Goal: Use online tool/utility: Utilize a website feature to perform a specific function

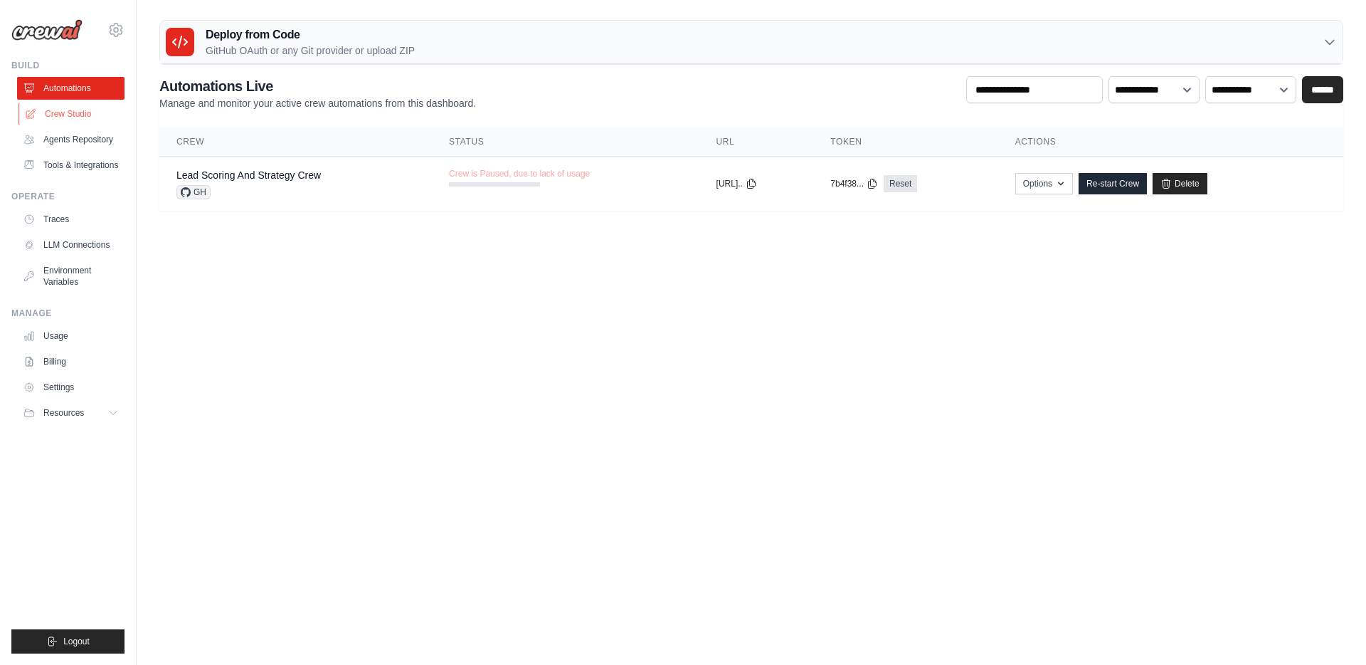
click at [83, 112] on link "Crew Studio" at bounding box center [71, 113] width 107 height 23
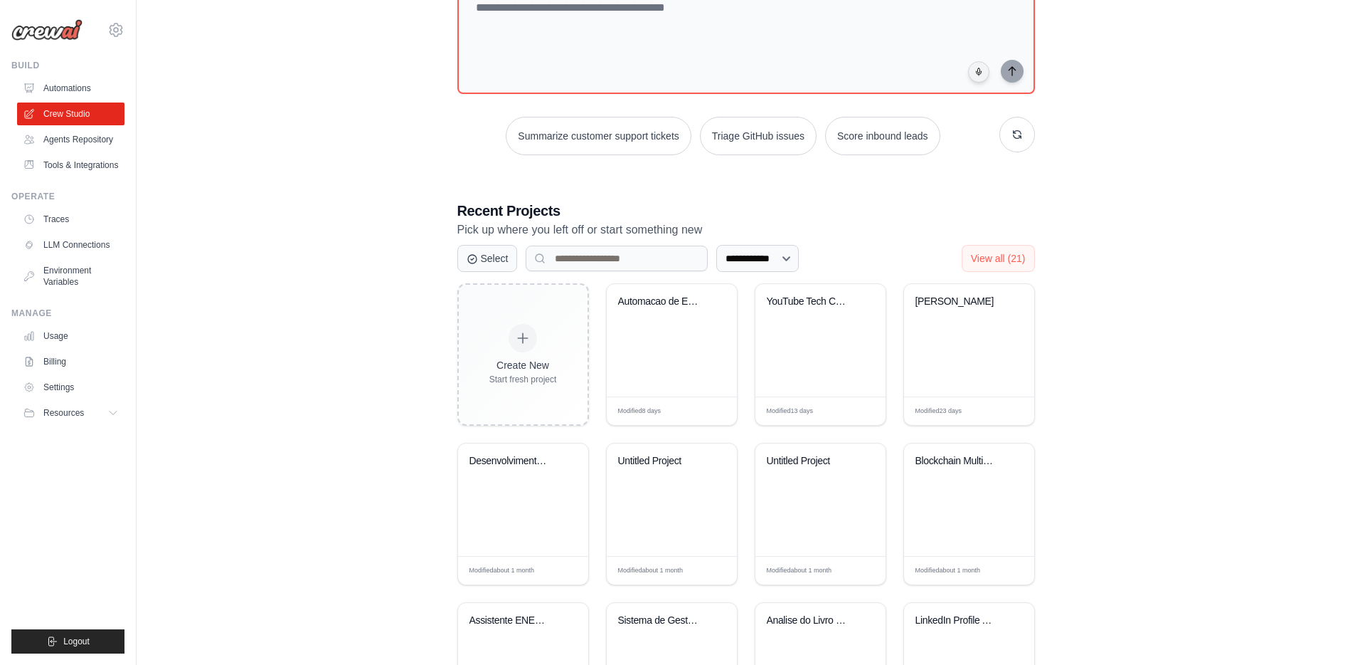
scroll to position [227, 0]
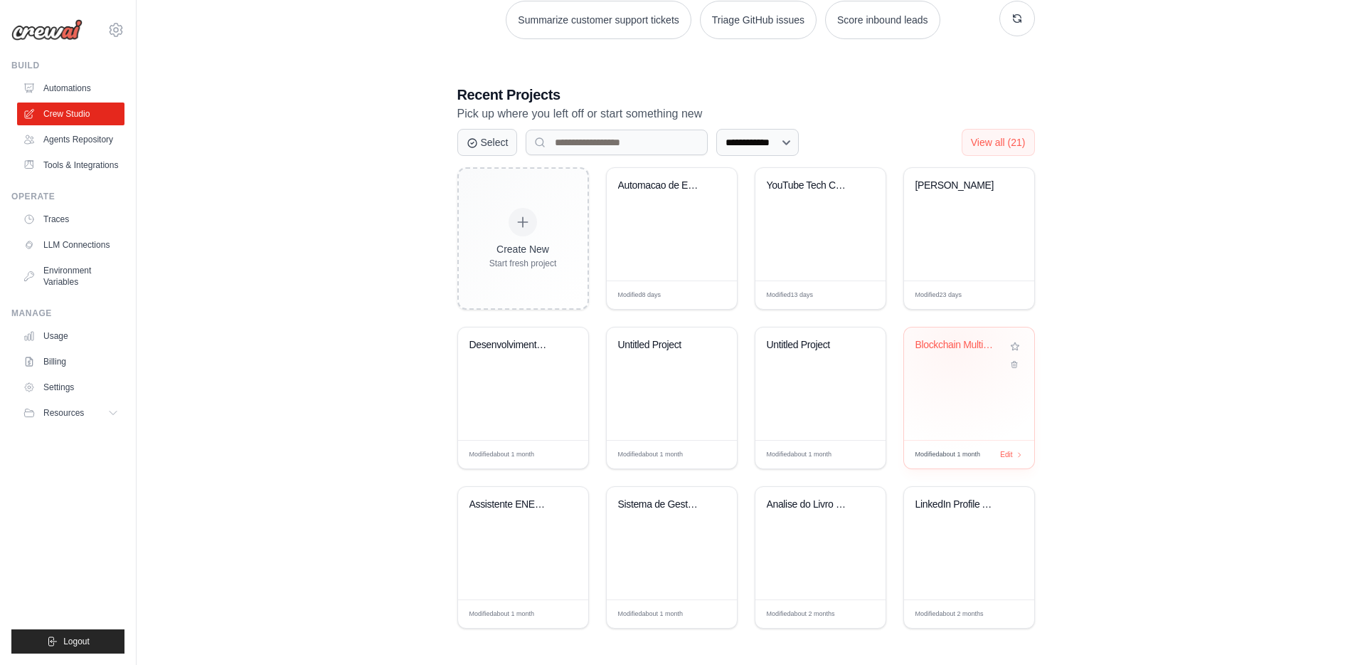
click at [955, 344] on div "Blockchain Multi-Agent Analyzer" at bounding box center [959, 345] width 86 height 13
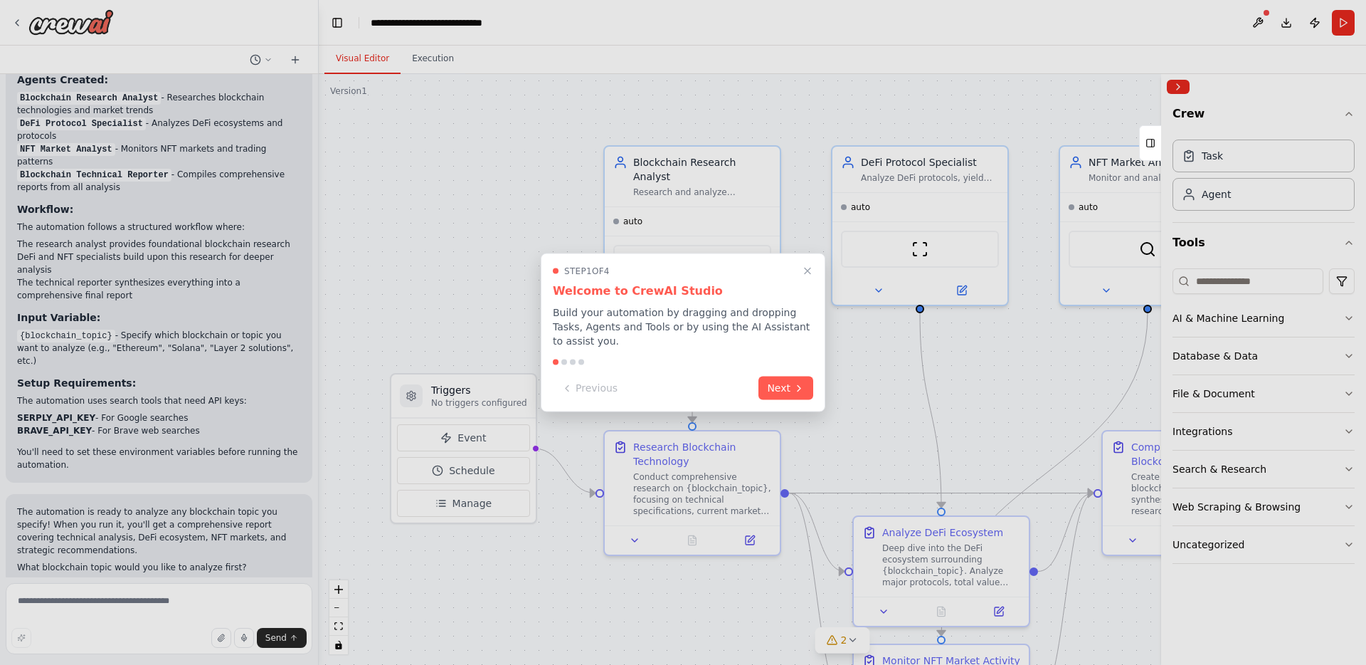
scroll to position [859, 0]
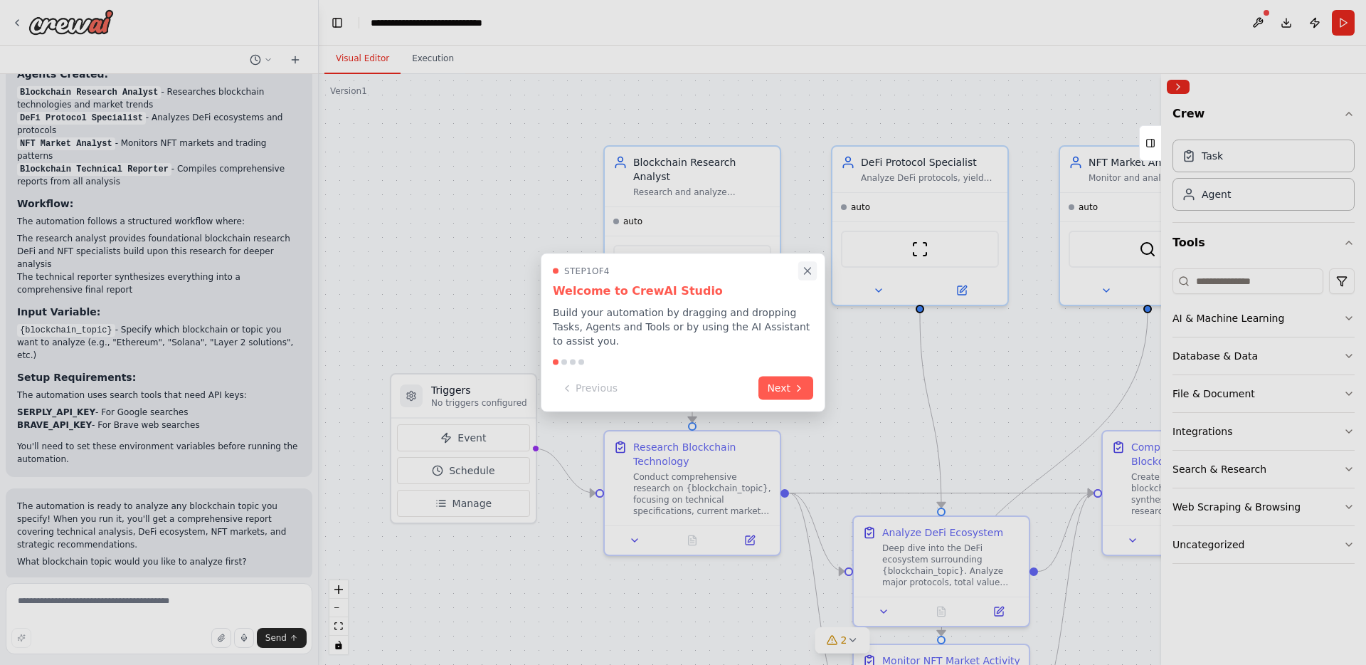
click at [808, 267] on icon "Close walkthrough" at bounding box center [807, 271] width 13 height 13
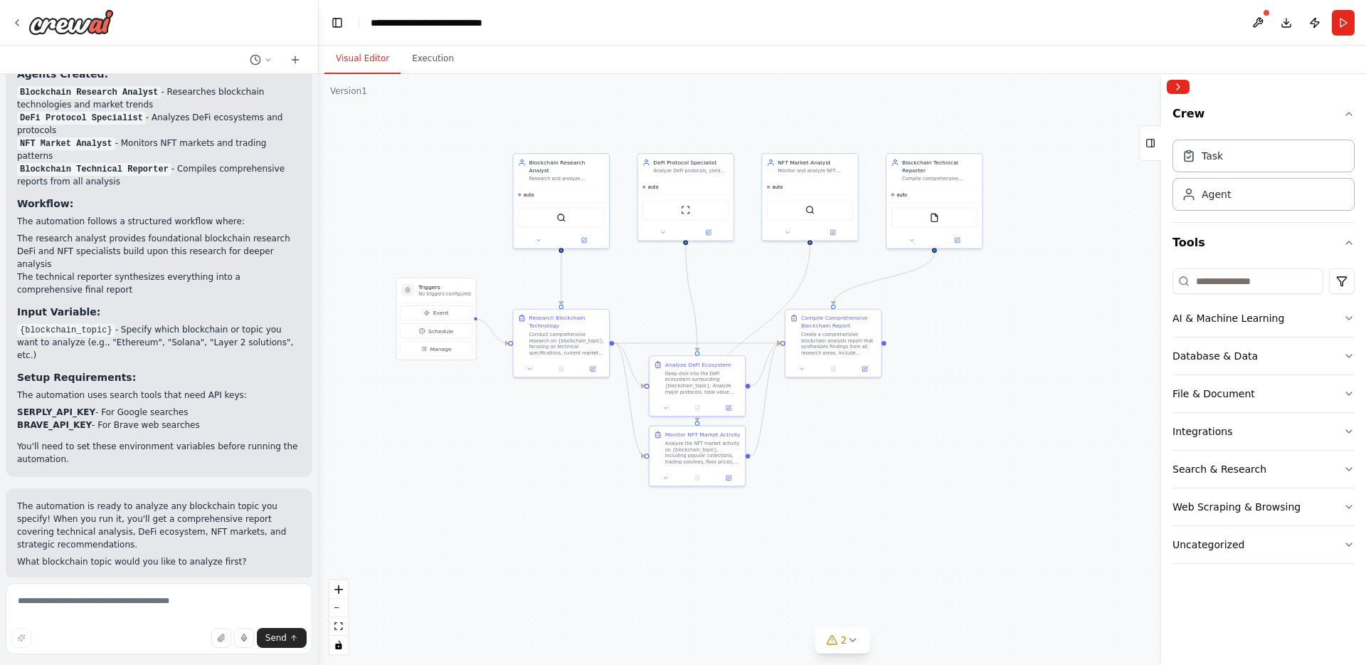
drag, startPoint x: 809, startPoint y: 290, endPoint x: 739, endPoint y: 107, distance: 195.3
click at [739, 107] on div ".deletable-edge-delete-btn { width: 20px; height: 20px; border: 0px solid #ffff…" at bounding box center [842, 369] width 1047 height 591
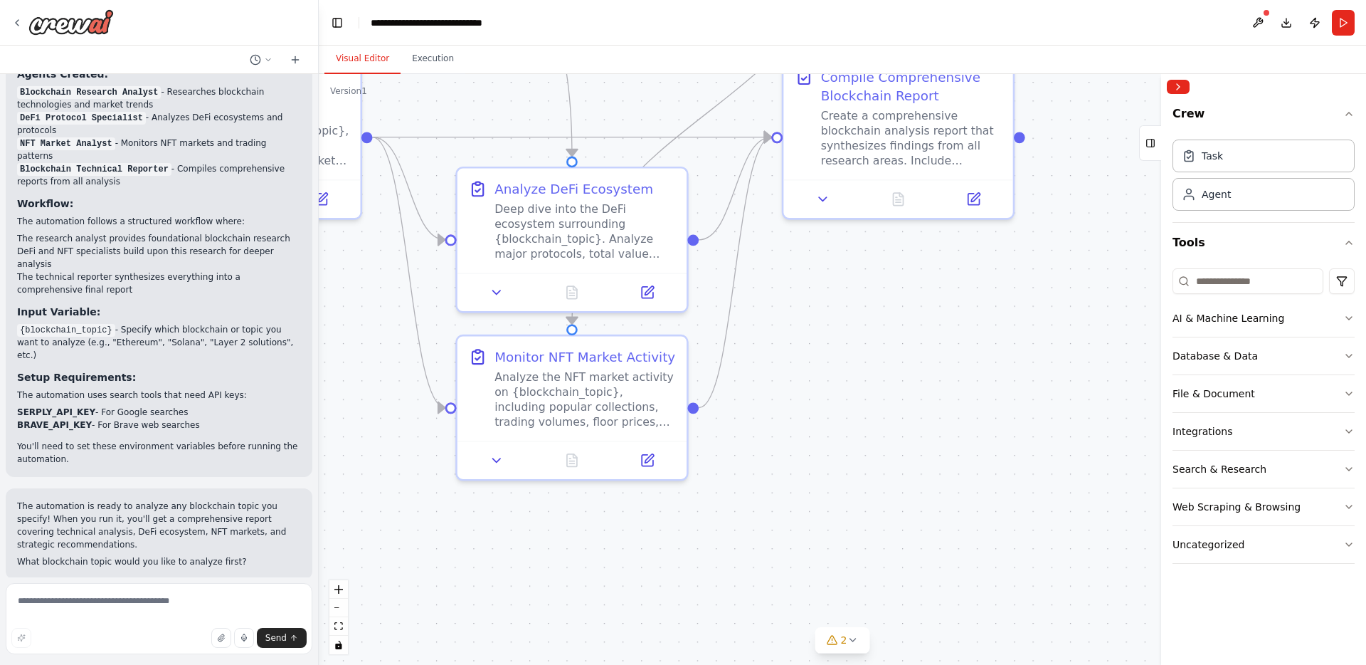
drag, startPoint x: 790, startPoint y: 342, endPoint x: 960, endPoint y: 581, distance: 293.2
click at [960, 578] on div ".deletable-edge-delete-btn { width: 20px; height: 20px; border: 0px solid #ffff…" at bounding box center [842, 369] width 1047 height 591
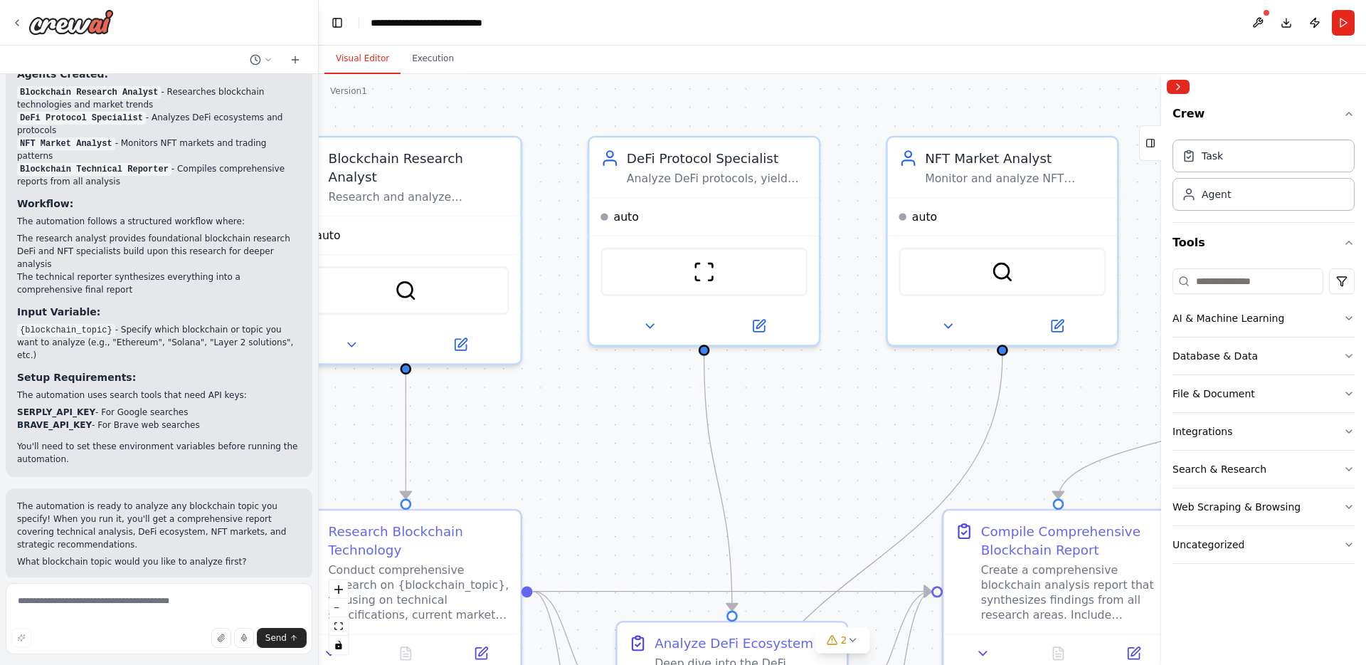
drag, startPoint x: 852, startPoint y: 271, endPoint x: 852, endPoint y: 494, distance: 223.4
click at [852, 494] on div ".deletable-edge-delete-btn { width: 20px; height: 20px; border: 0px solid #ffff…" at bounding box center [842, 369] width 1047 height 591
click at [980, 157] on div "NFT Market Analyst" at bounding box center [1015, 154] width 181 height 18
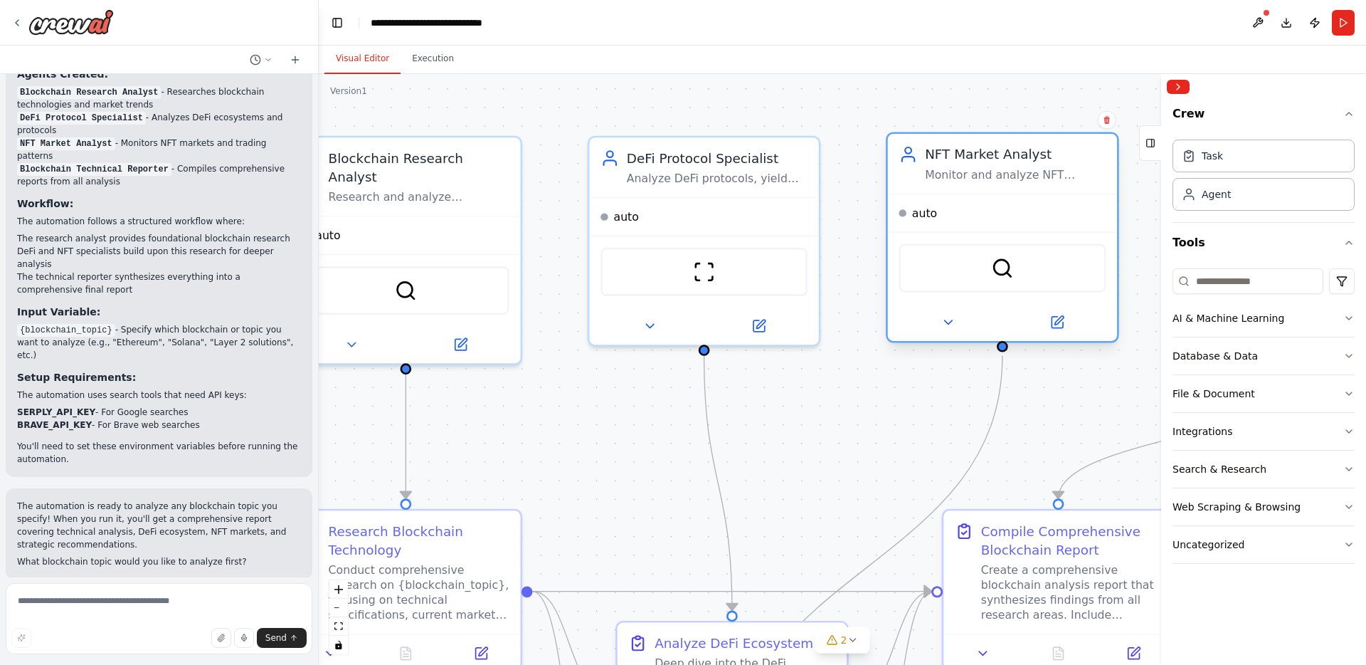
click at [980, 157] on div "NFT Market Analyst" at bounding box center [1015, 154] width 181 height 18
click at [1063, 319] on icon at bounding box center [1056, 321] width 15 height 15
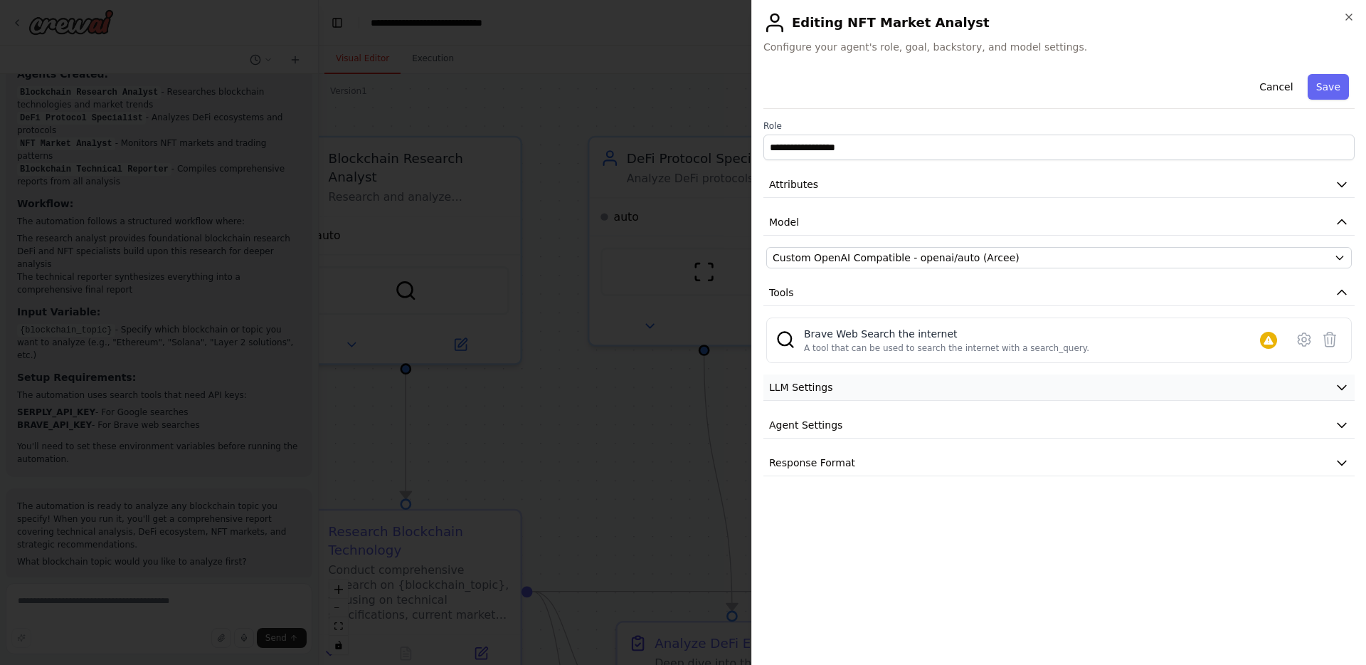
click at [1341, 386] on icon "button" at bounding box center [1342, 387] width 14 height 14
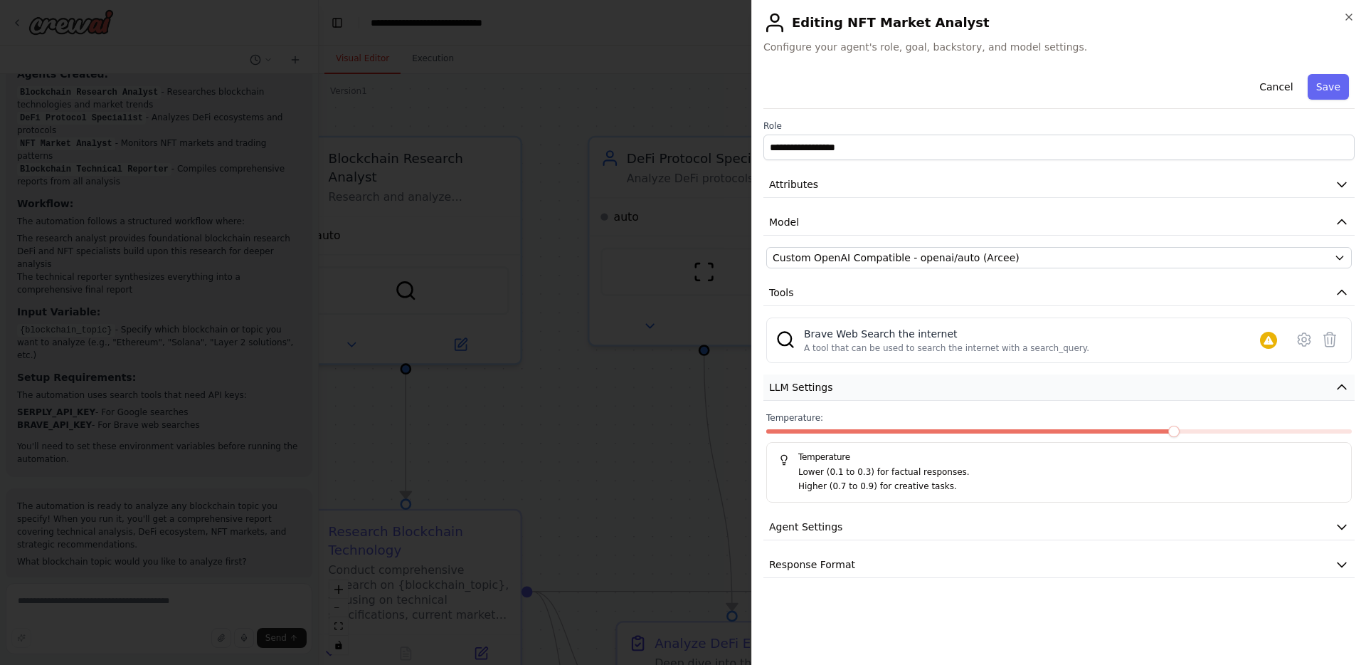
click at [1341, 386] on icon "button" at bounding box center [1342, 387] width 14 height 14
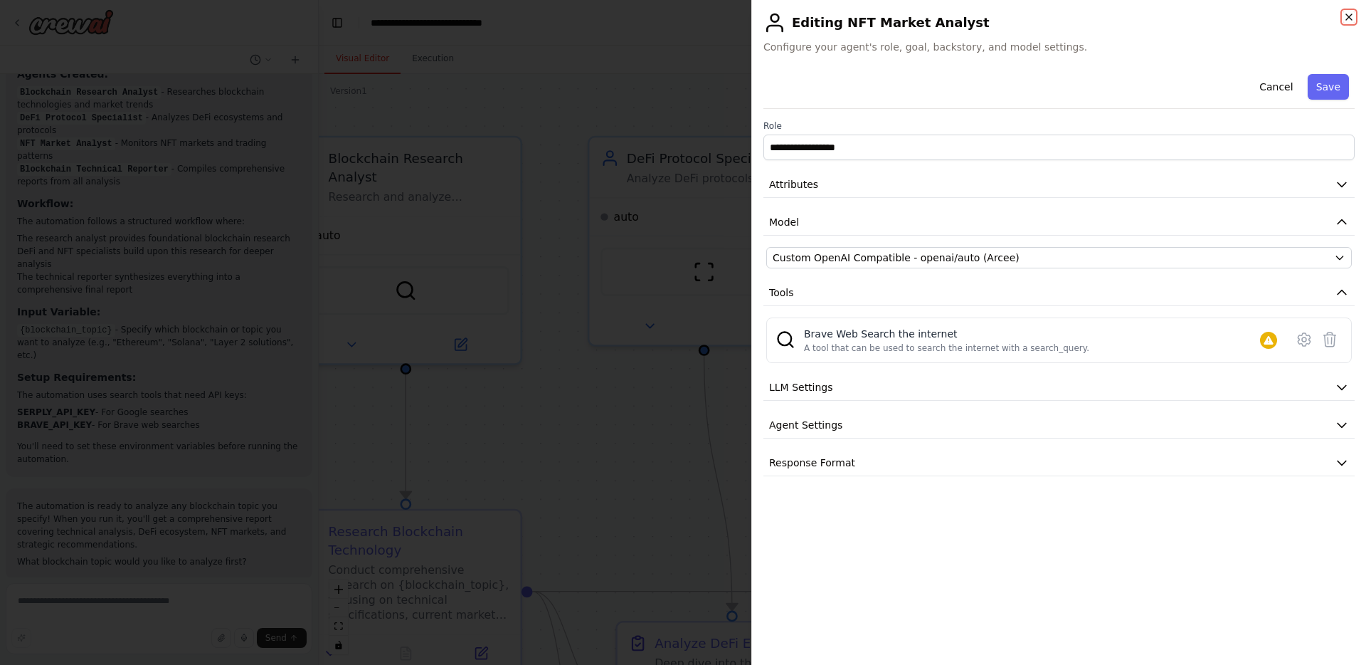
click at [1345, 22] on icon "button" at bounding box center [1348, 16] width 11 height 11
